Goal: Task Accomplishment & Management: Check status

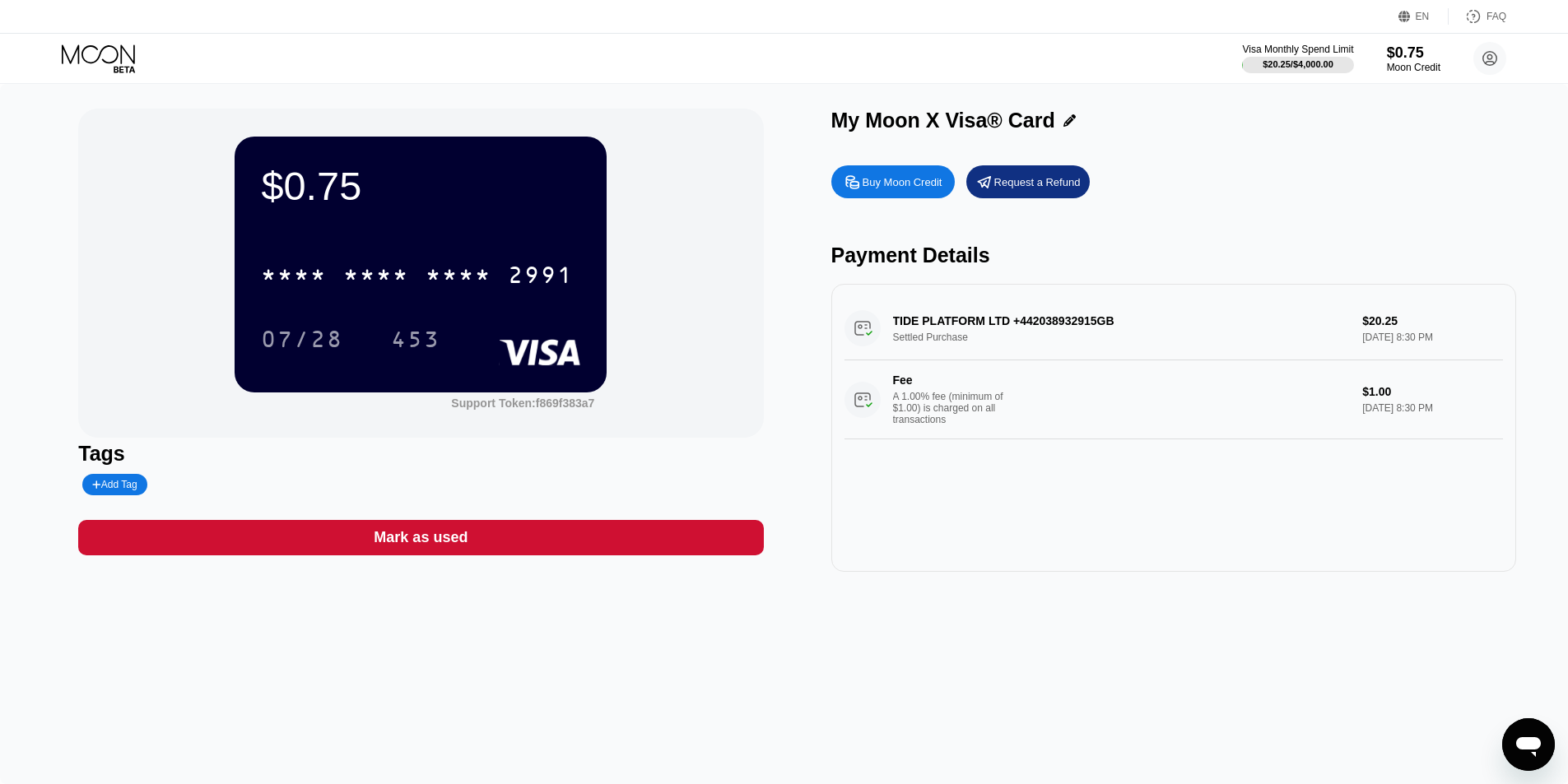
click at [962, 354] on div "TIDE PLATFORM LTD +442038932915GB Settled Purchase $20.25 Aug 21, 2025 8:30 PM …" at bounding box center [1173, 368] width 658 height 143
click at [1004, 336] on div "TIDE PLATFORM LTD +442038932915GB Settled Purchase $20.25 Aug 21, 2025 8:30 PM …" at bounding box center [1173, 368] width 658 height 143
drag, startPoint x: 889, startPoint y: 345, endPoint x: 956, endPoint y: 345, distance: 67.0
click at [954, 345] on div "TIDE PLATFORM LTD +442038932915GB Settled Purchase $20.25 Aug 21, 2025 8:30 PM …" at bounding box center [1173, 368] width 658 height 143
